Goal: Transaction & Acquisition: Book appointment/travel/reservation

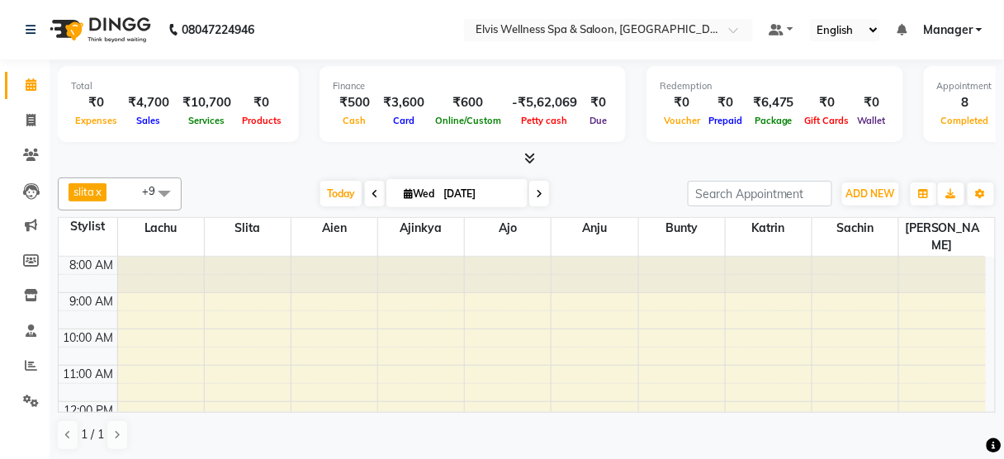
scroll to position [161, 0]
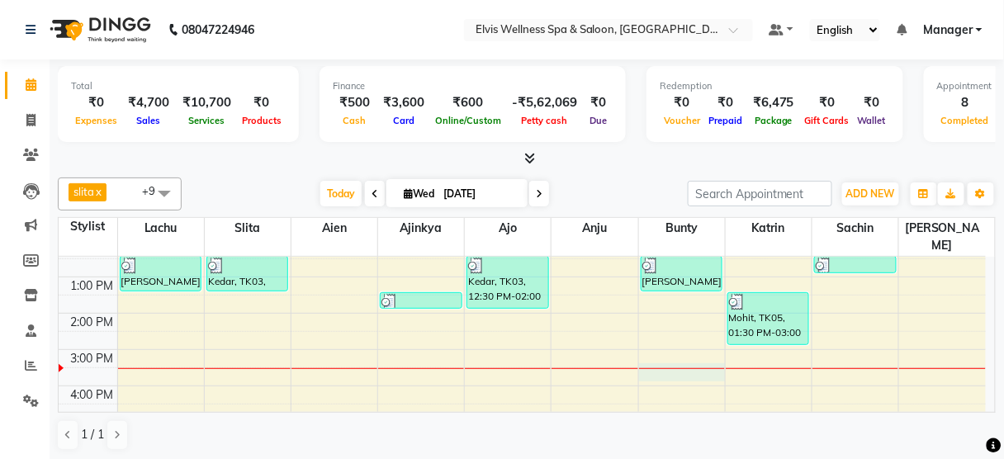
click at [679, 359] on div "8:00 AM 9:00 AM 10:00 AM 11:00 AM 12:00 PM 1:00 PM 2:00 PM 3:00 PM 4:00 PM 5:00…" at bounding box center [522, 350] width 927 height 508
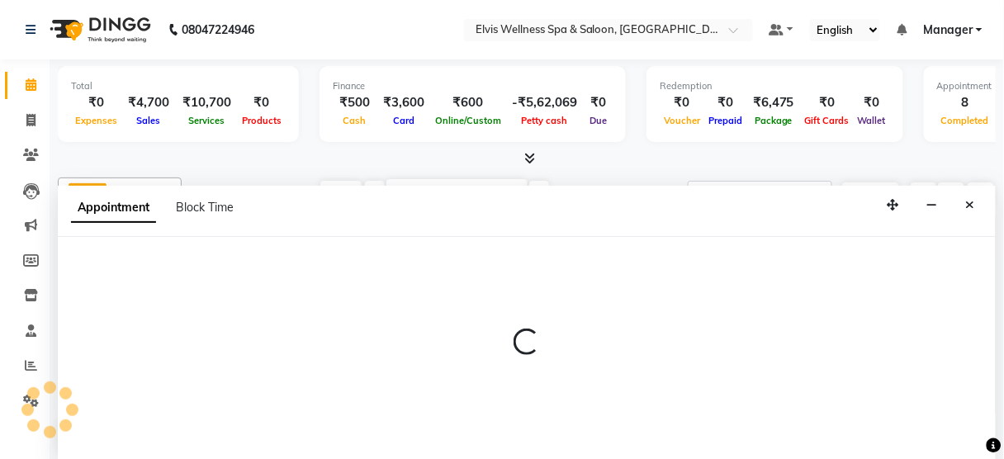
scroll to position [0, 0]
select select "59835"
select select "930"
select select "tentative"
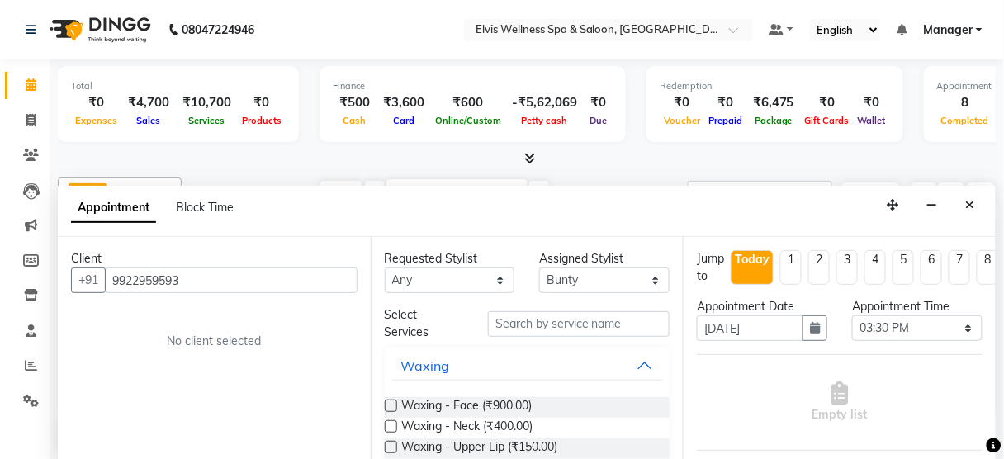
click at [249, 268] on input "9922959593" at bounding box center [231, 280] width 253 height 26
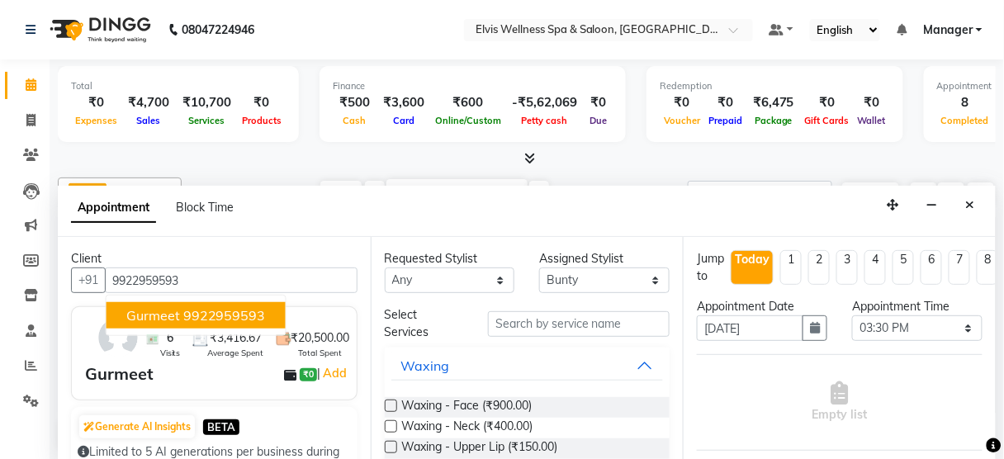
click at [207, 309] on ngb-highlight "9922959593" at bounding box center [224, 315] width 83 height 17
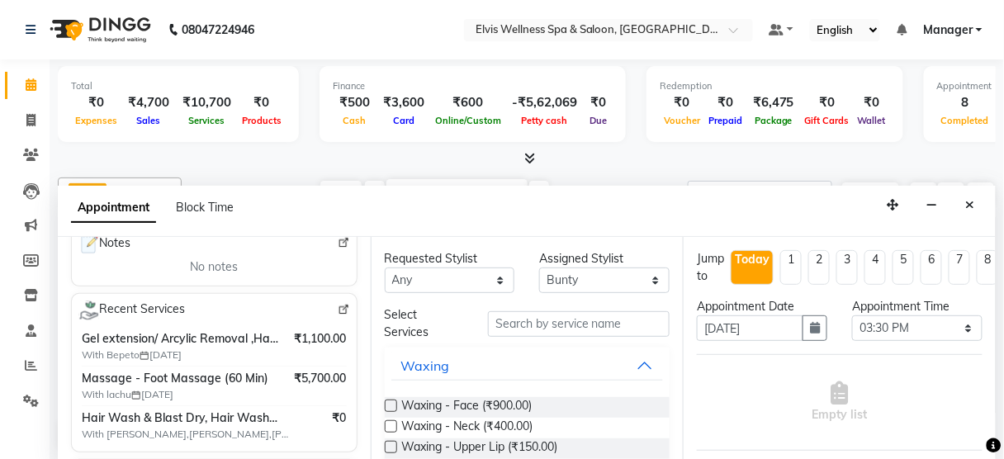
scroll to position [266, 0]
type input "9922959593"
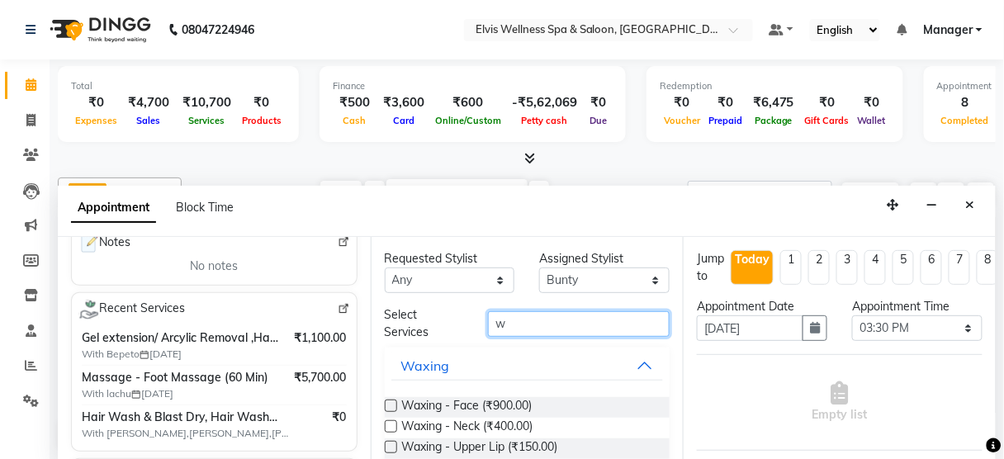
click at [536, 317] on input "w" at bounding box center [579, 324] width 182 height 26
type input "w"
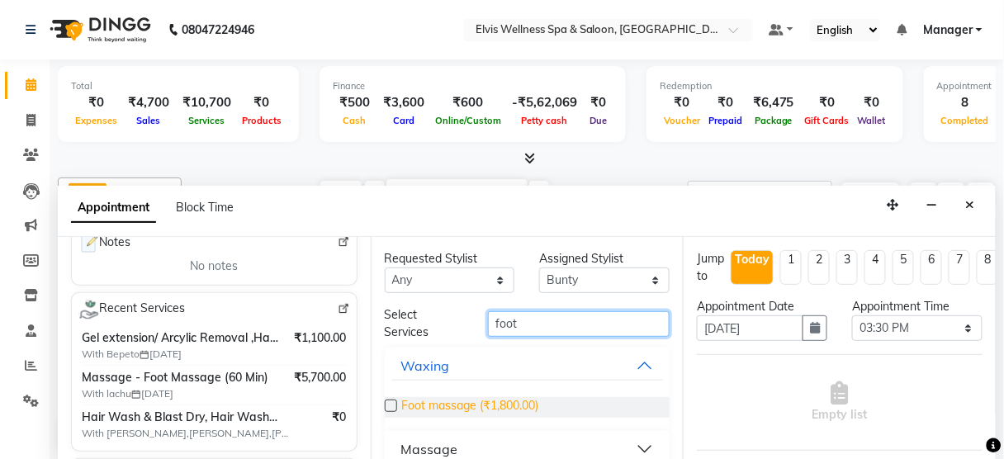
scroll to position [91, 0]
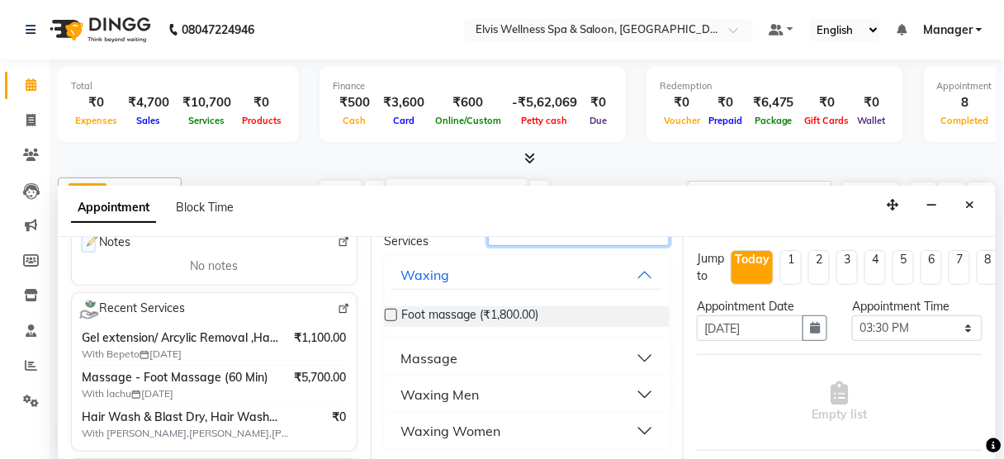
type input "foot"
click at [442, 360] on div "Massage" at bounding box center [429, 358] width 57 height 20
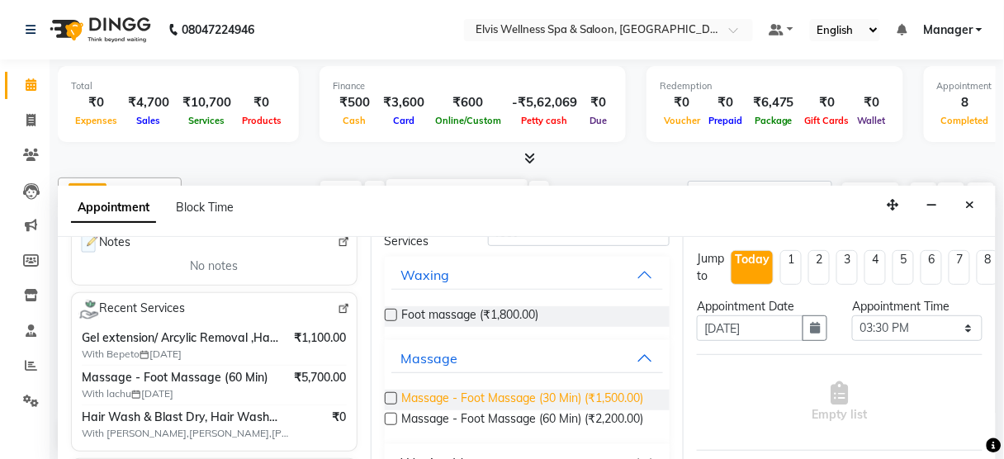
click at [463, 397] on span "Massage - Foot Massage (30 Min) (₹1,500.00)" at bounding box center [523, 400] width 242 height 21
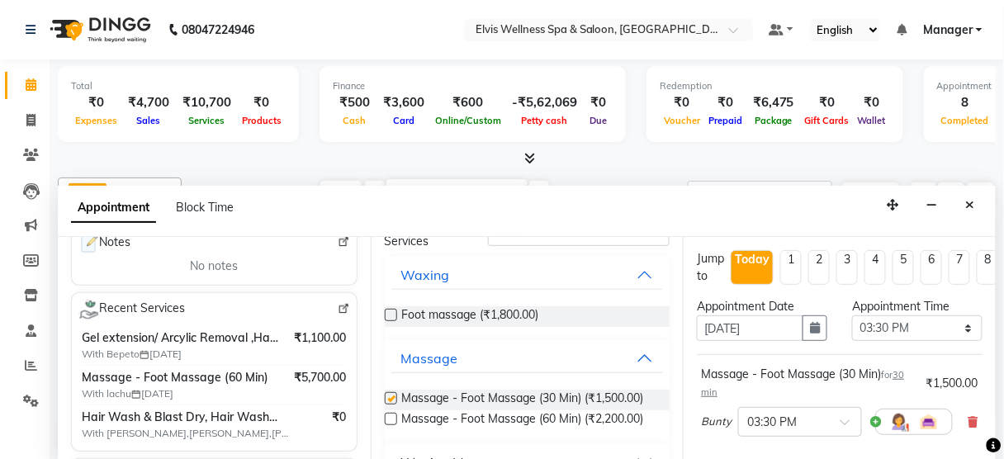
checkbox input "false"
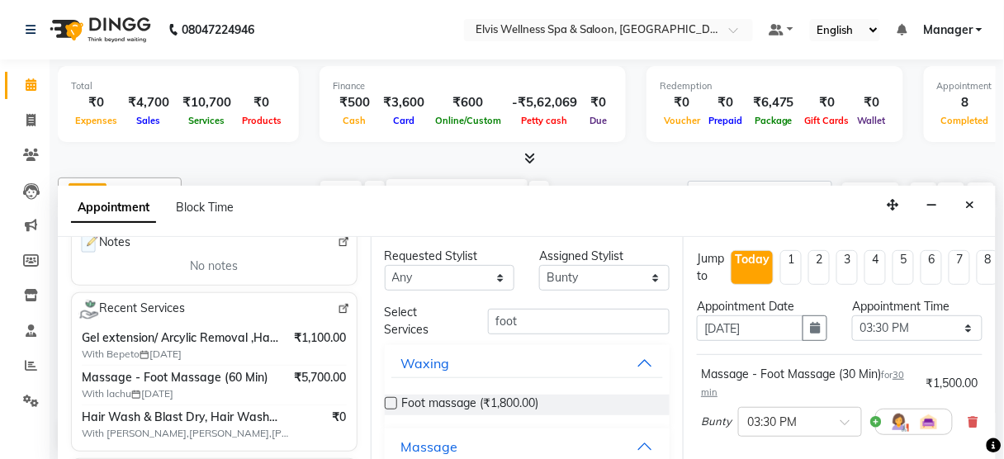
scroll to position [0, 0]
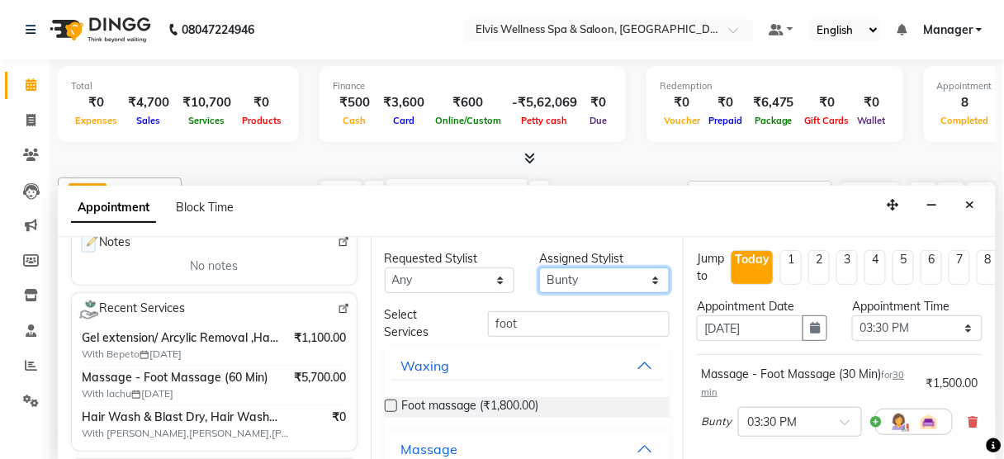
click at [588, 280] on select "Select [PERSON_NAME] [PERSON_NAME] among [PERSON_NAME] staff Bepeto [PERSON_NAM…" at bounding box center [604, 280] width 130 height 26
select select "48152"
click at [539, 267] on select "Select [PERSON_NAME] [PERSON_NAME] among [PERSON_NAME] staff Bepeto [PERSON_NAM…" at bounding box center [604, 280] width 130 height 26
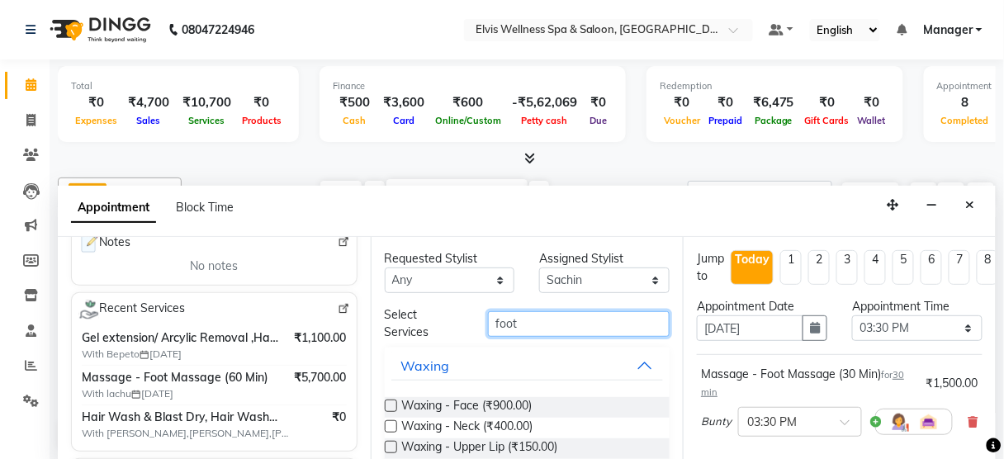
click at [537, 322] on input "foot" at bounding box center [579, 324] width 182 height 26
click at [537, 322] on input "w" at bounding box center [579, 324] width 182 height 26
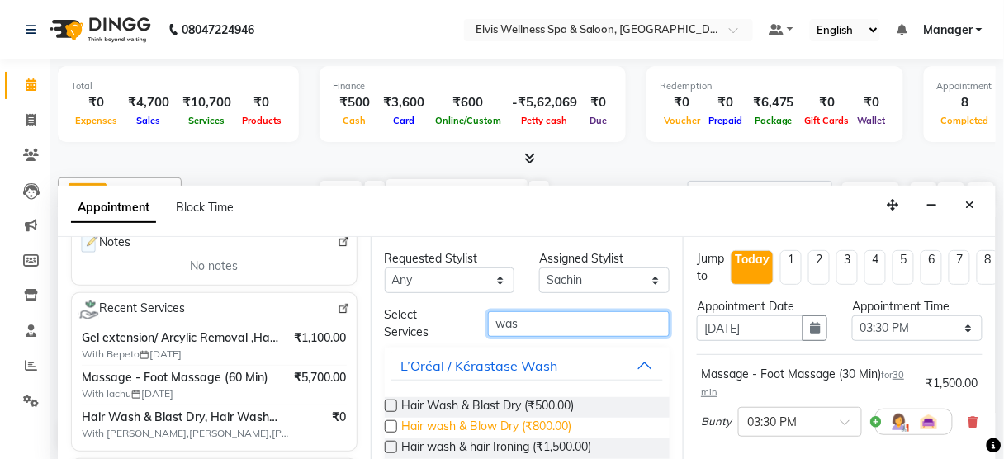
type input "was"
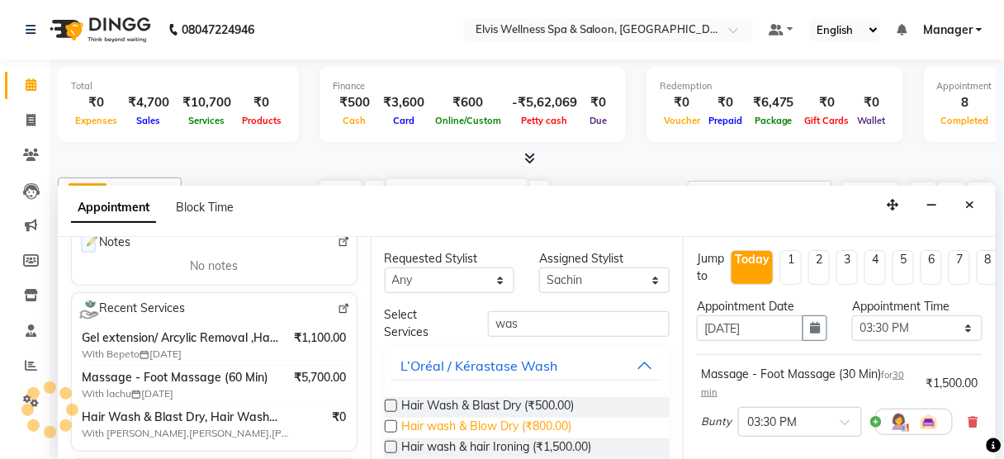
click at [541, 420] on span "Hair wash & Blow Dry (₹800.00)" at bounding box center [487, 428] width 170 height 21
checkbox input "false"
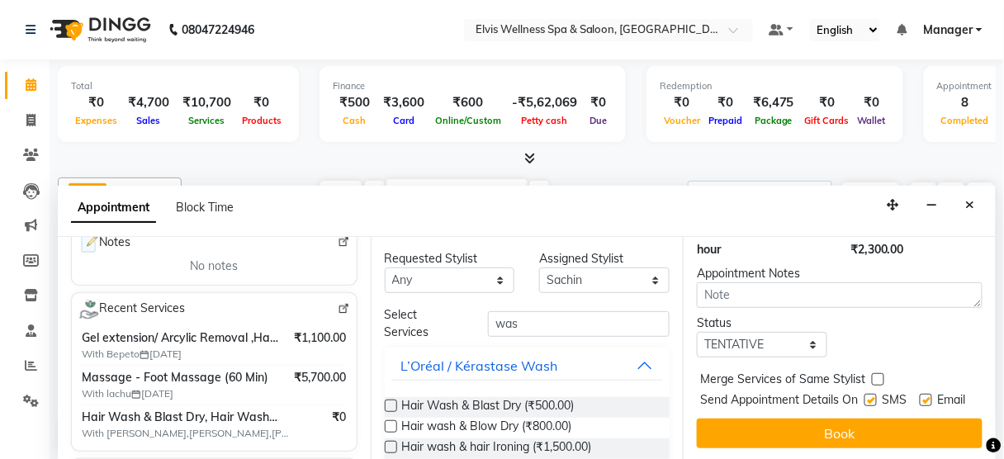
click at [864, 394] on label at bounding box center [870, 400] width 12 height 12
click at [864, 396] on input "checkbox" at bounding box center [869, 401] width 11 height 11
checkbox input "false"
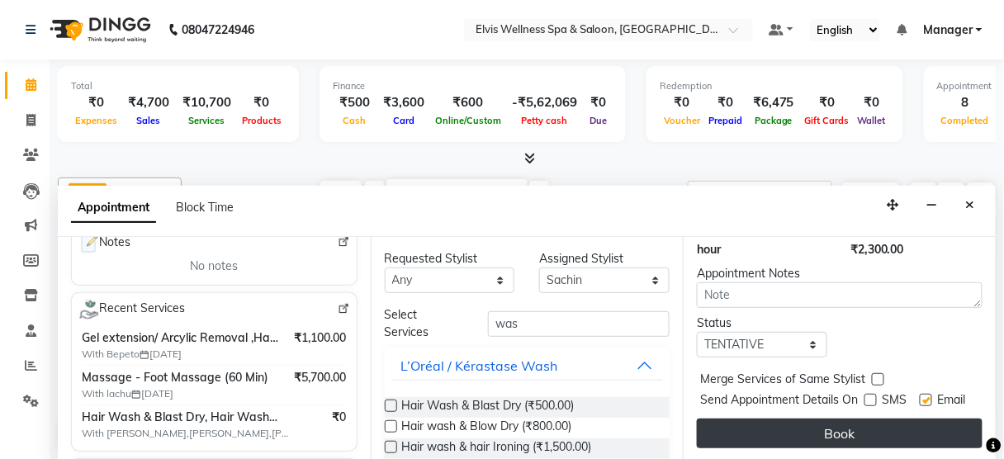
click at [849, 420] on button "Book" at bounding box center [840, 434] width 286 height 30
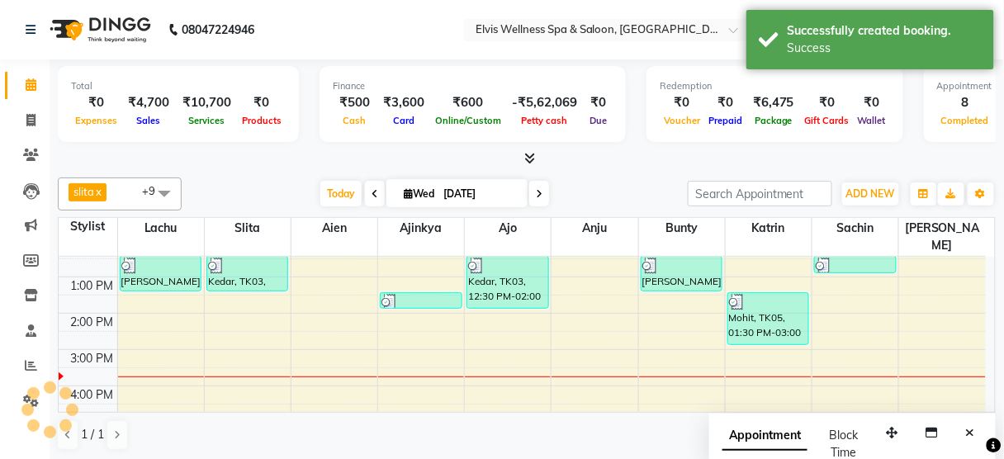
scroll to position [0, 0]
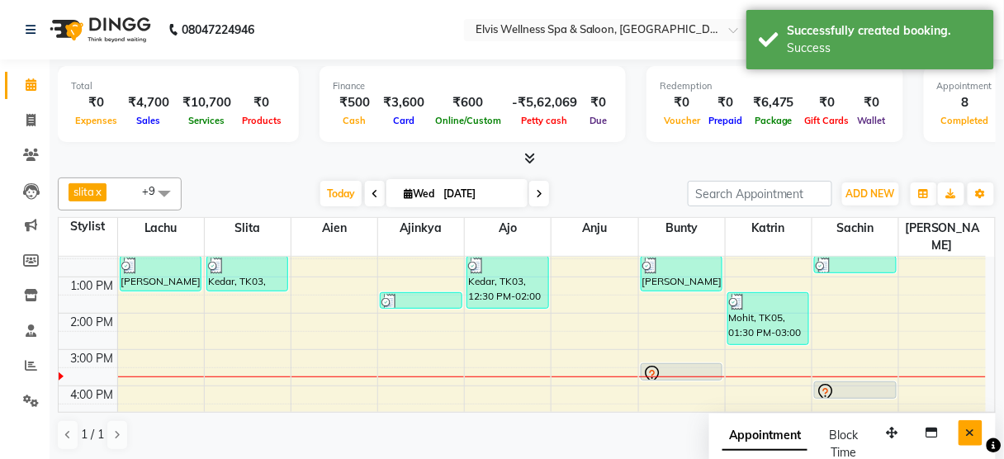
click at [977, 424] on button "Close" at bounding box center [970, 433] width 24 height 26
